Goal: Information Seeking & Learning: Learn about a topic

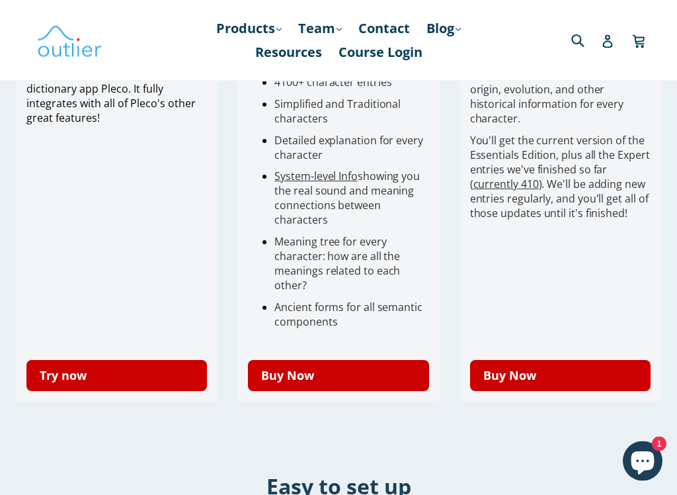
scroll to position [491, 0]
click at [83, 391] on link "Try now" at bounding box center [116, 375] width 181 height 31
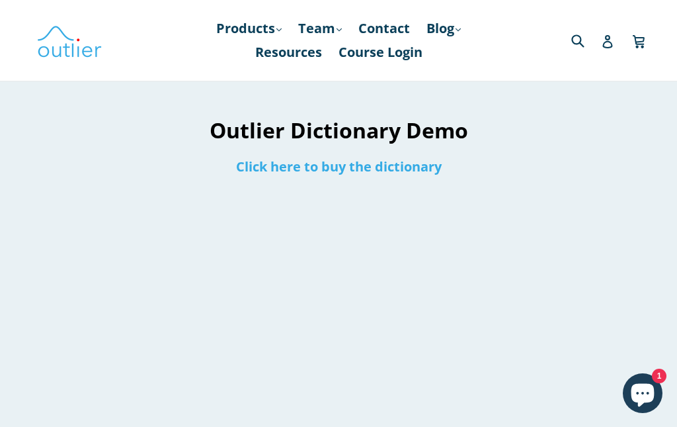
click at [261, 174] on link "Click here to buy the dictionary" at bounding box center [339, 166] width 206 height 18
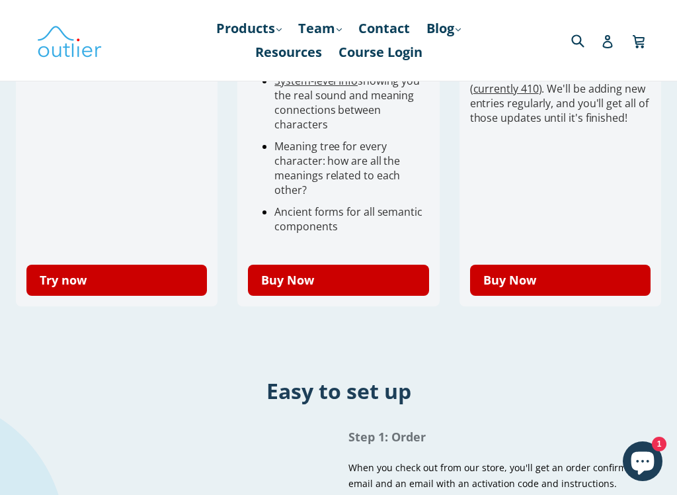
scroll to position [585, 0]
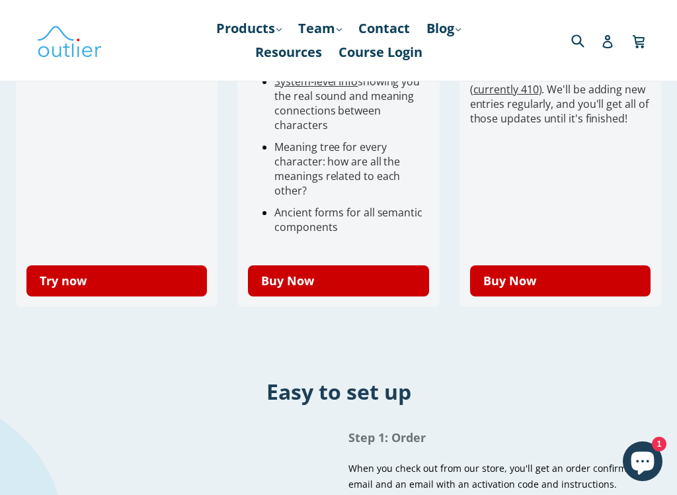
click at [87, 289] on link "Try now" at bounding box center [116, 280] width 181 height 31
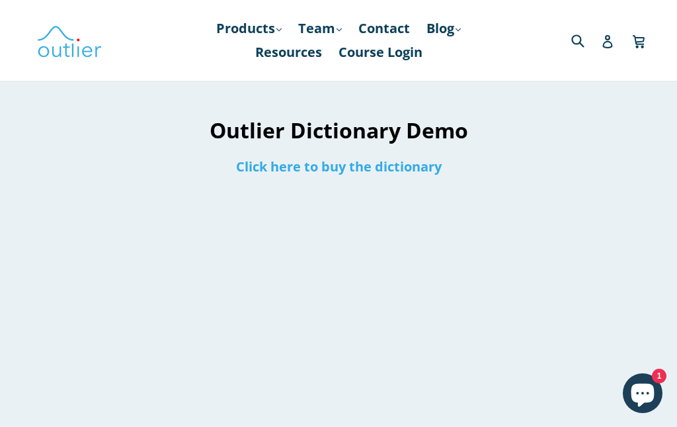
click at [243, 22] on link "Products .cls-1{fill:#231f20} expand" at bounding box center [249, 29] width 79 height 24
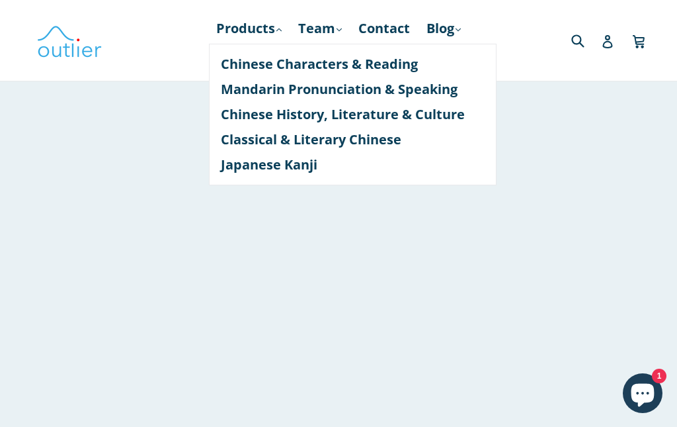
click at [249, 30] on link "Products .cls-1{fill:#231f20} expand" at bounding box center [249, 29] width 79 height 24
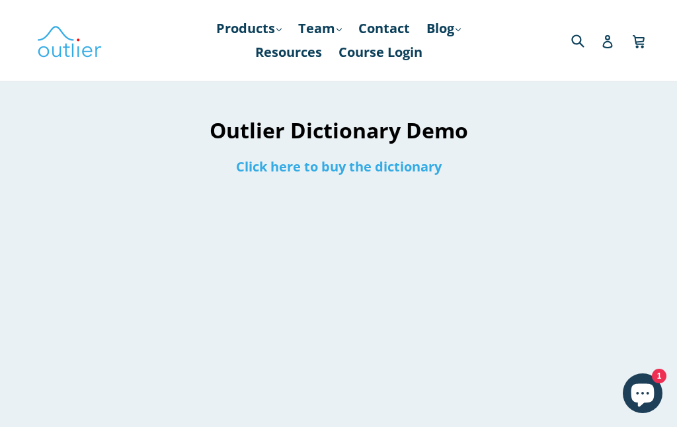
click at [291, 62] on link "Resources" at bounding box center [289, 52] width 80 height 24
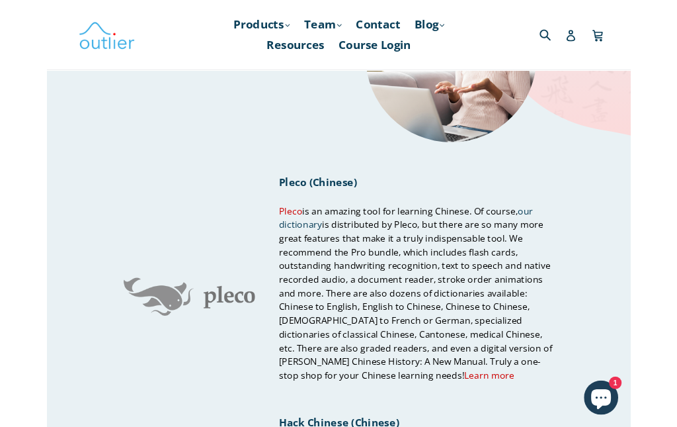
scroll to position [142, 0]
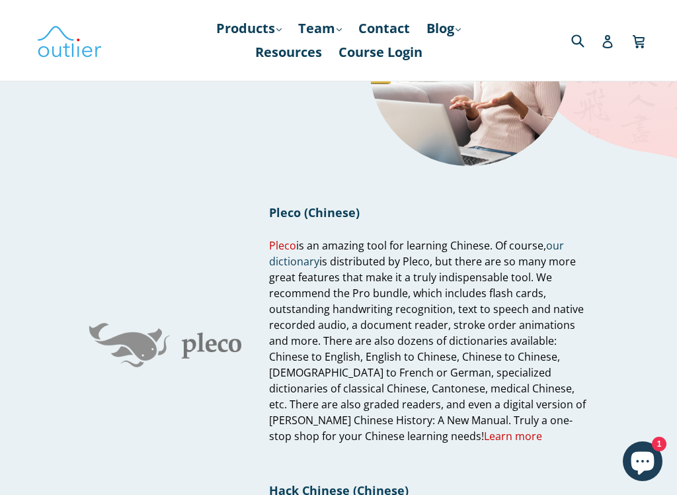
click at [486, 426] on link "Learn more" at bounding box center [513, 436] width 58 height 15
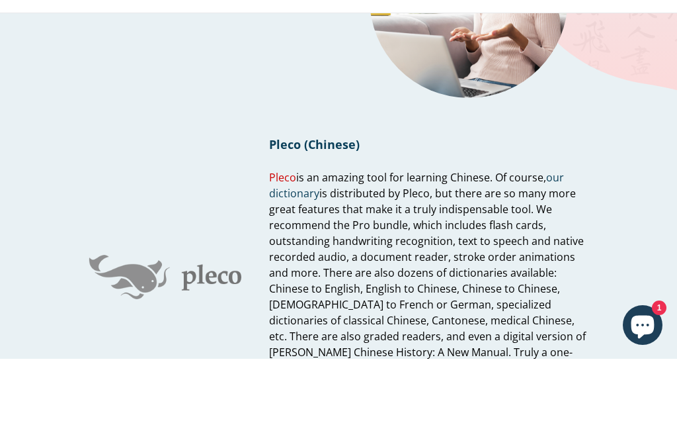
scroll to position [210, 0]
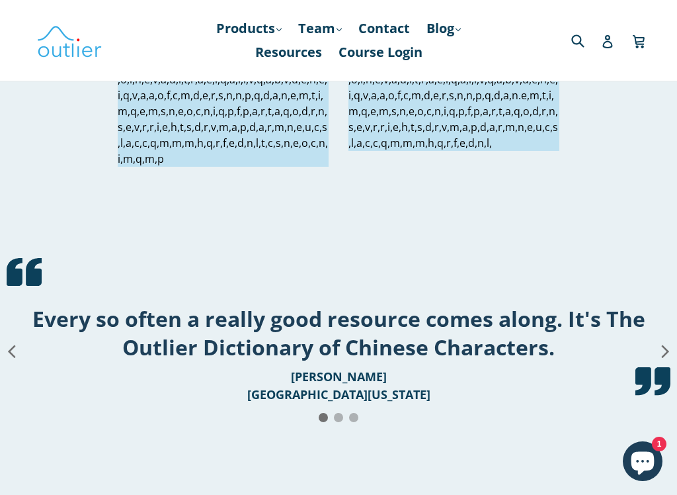
click at [156, 167] on p at bounding box center [223, 32] width 211 height 270
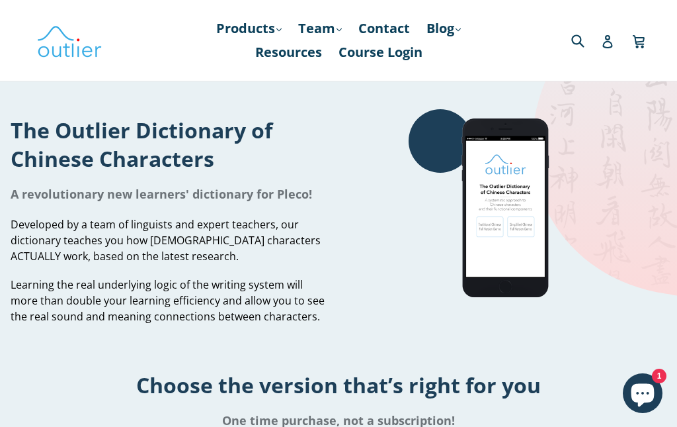
click at [259, 31] on link "Products .cls-1{fill:#231f20} expand" at bounding box center [249, 29] width 79 height 24
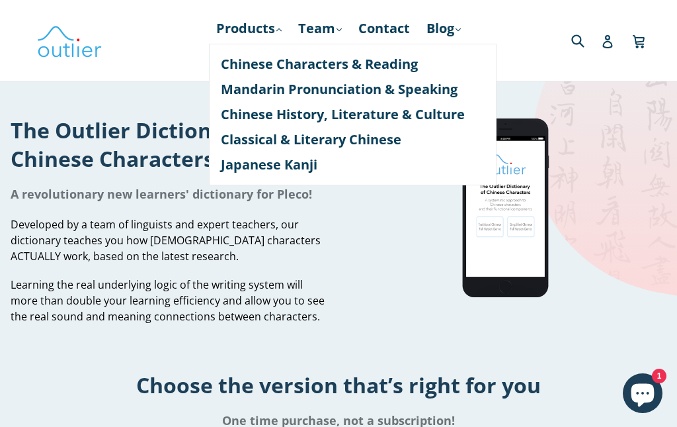
click at [252, 65] on link "Chinese Characters & Reading" at bounding box center [353, 64] width 264 height 25
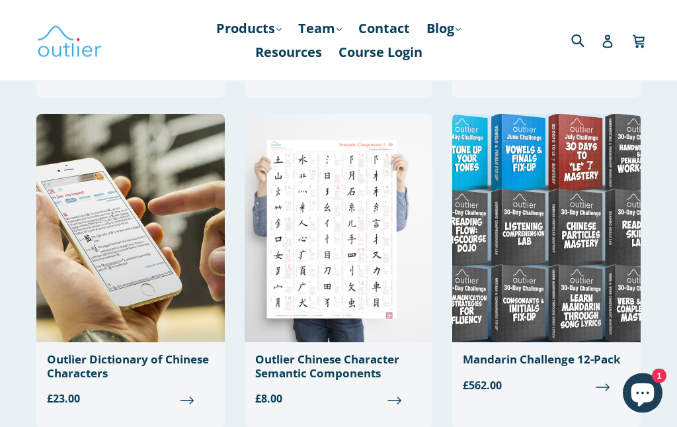
scroll to position [390, 0]
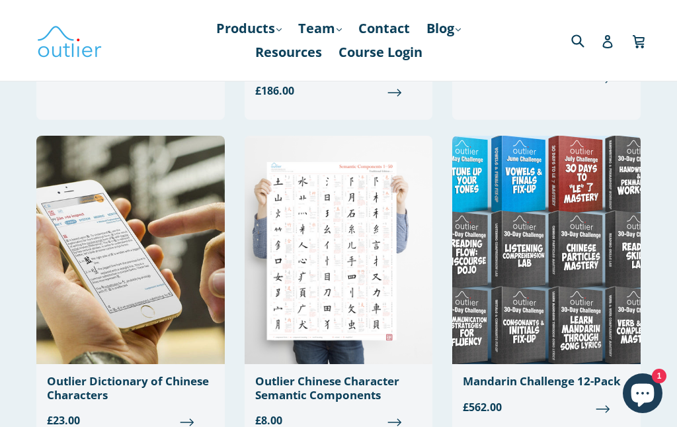
click at [86, 220] on img at bounding box center [130, 250] width 188 height 228
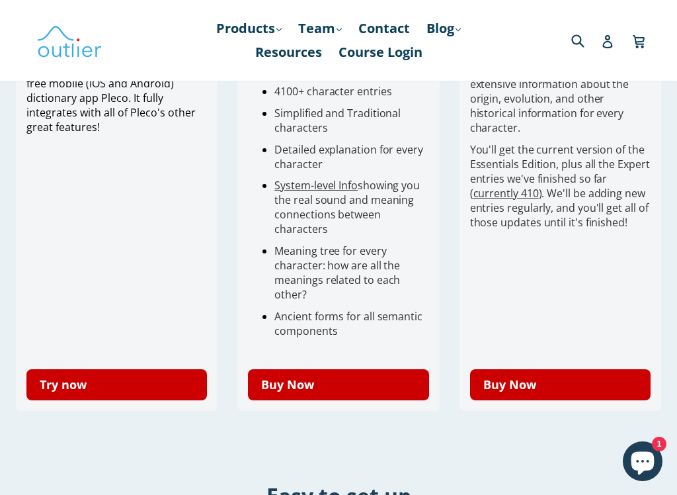
scroll to position [483, 0]
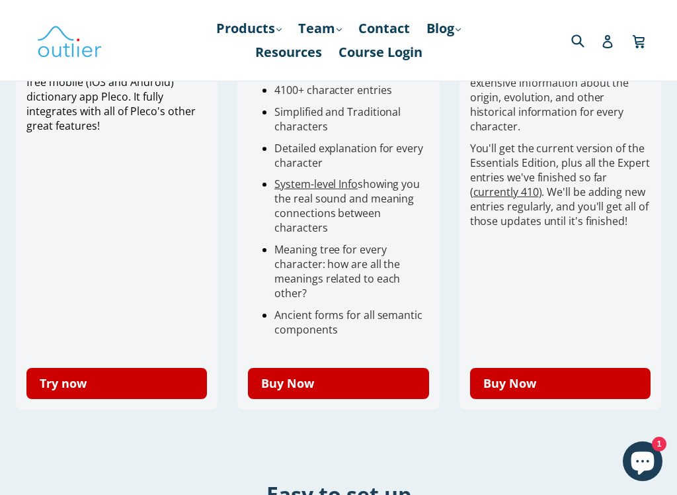
click at [62, 398] on link "Try now" at bounding box center [116, 383] width 181 height 31
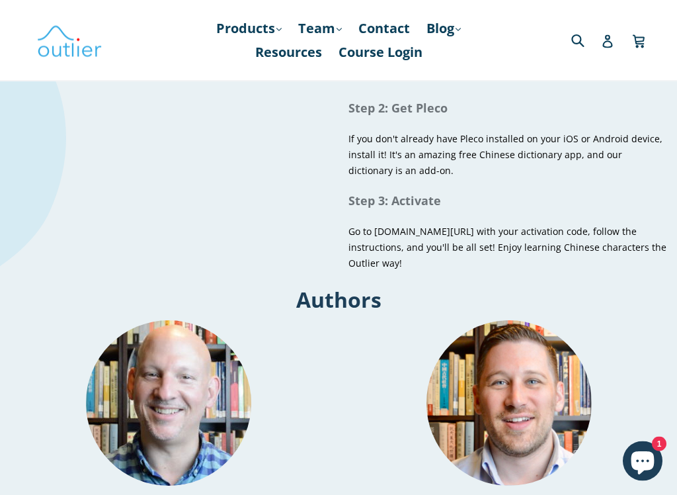
scroll to position [1002, 0]
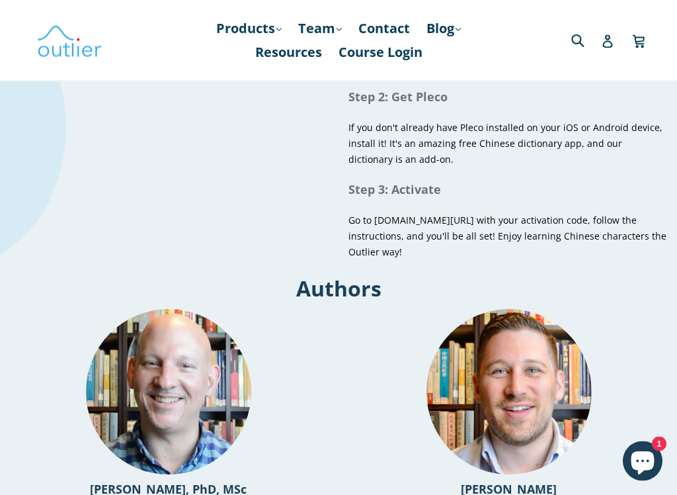
click at [676, 214] on div "Step 1: Order When you check out from our store, you'll get an order confirmati…" at bounding box center [338, 137] width 677 height 262
